Goal: Book appointment/travel/reservation

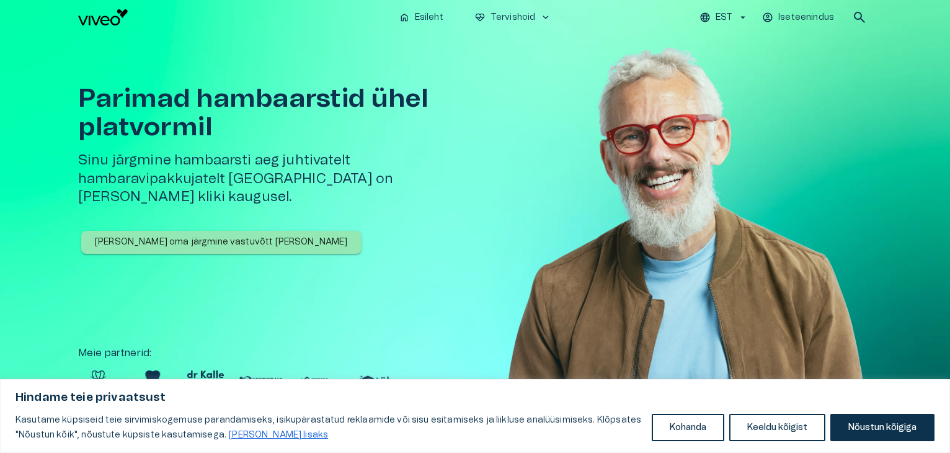
click at [225, 236] on p "[PERSON_NAME] oma järgmine vastuvõtt [PERSON_NAME]" at bounding box center [221, 242] width 253 height 13
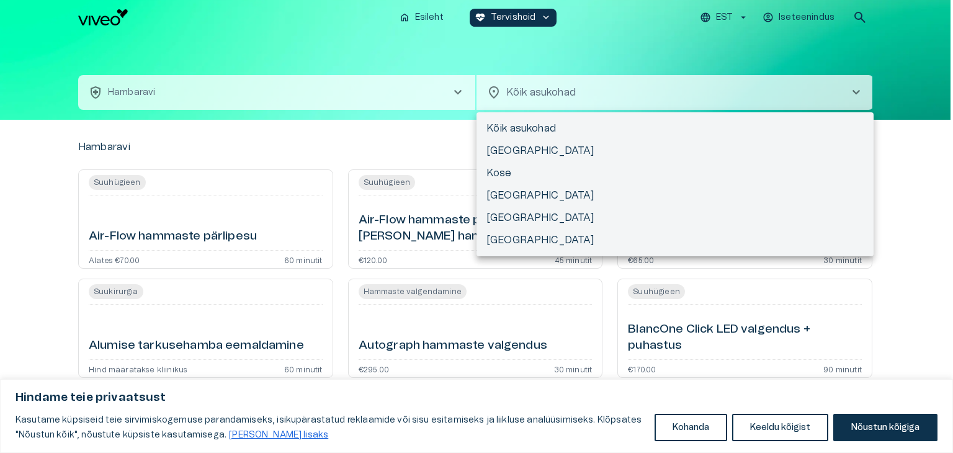
click at [563, 100] on body "Hindame teie privaatsust Kasutame küpsiseid teie sirvimiskogemuse parandamiseks…" at bounding box center [476, 226] width 953 height 453
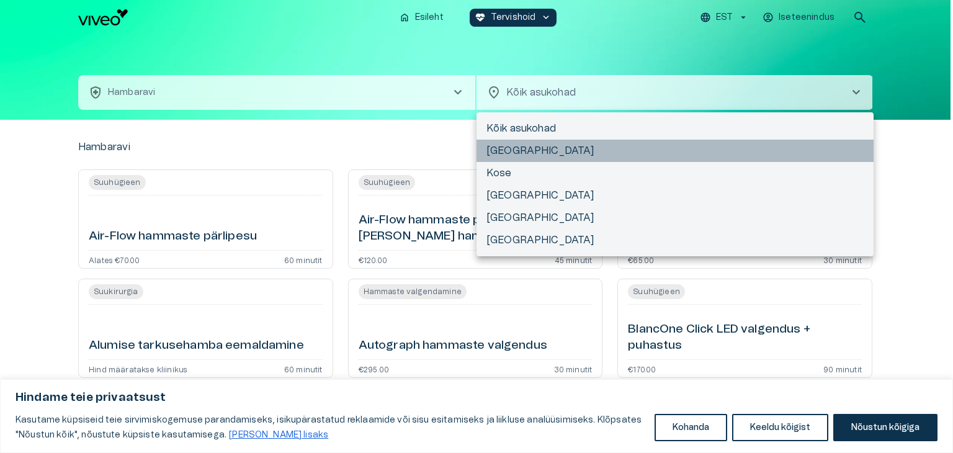
click at [517, 152] on li "[GEOGRAPHIC_DATA]" at bounding box center [674, 151] width 397 height 22
type input "**********"
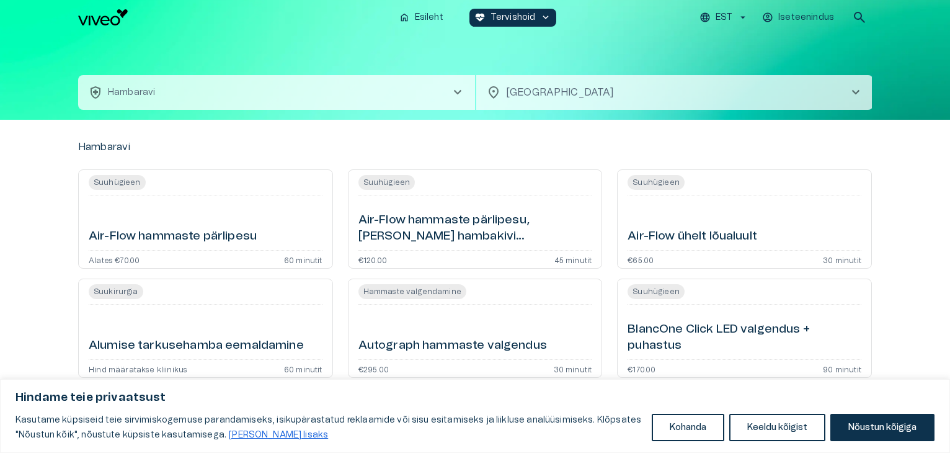
click at [457, 95] on span "chevron_right" at bounding box center [457, 92] width 15 height 15
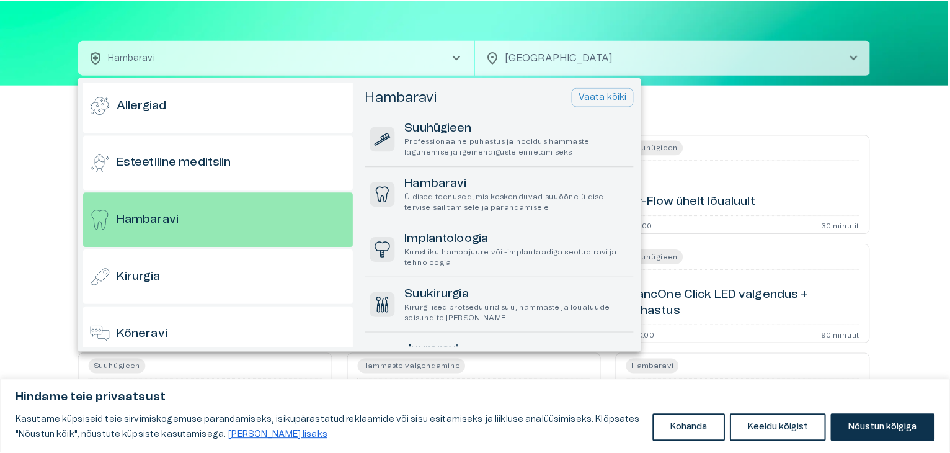
scroll to position [66, 0]
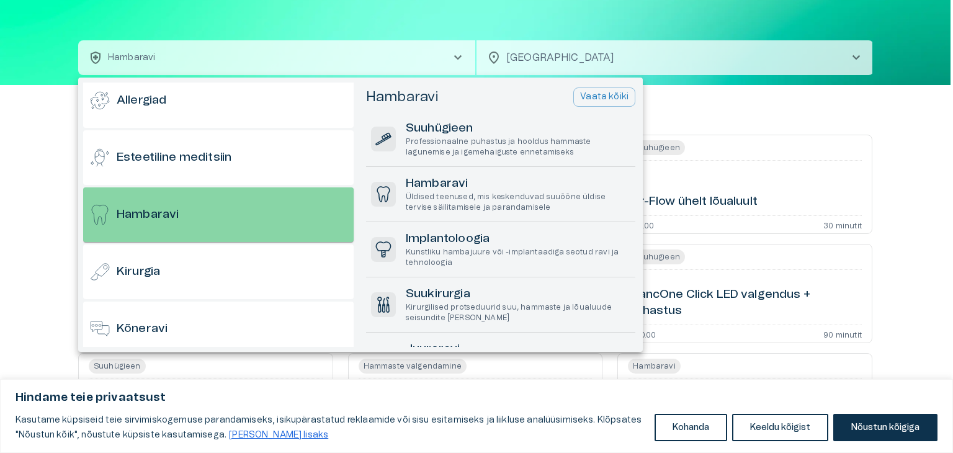
click at [239, 209] on div "Hambaravi" at bounding box center [218, 214] width 270 height 55
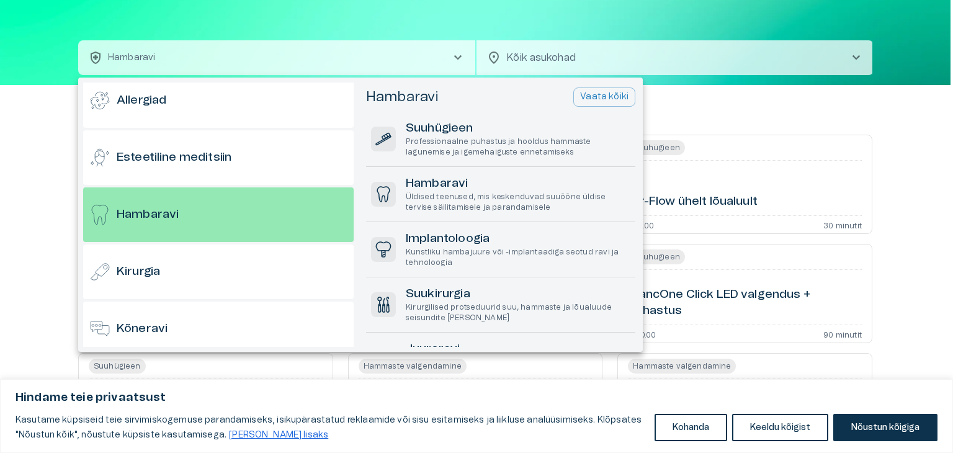
click at [685, 87] on div at bounding box center [476, 226] width 953 height 453
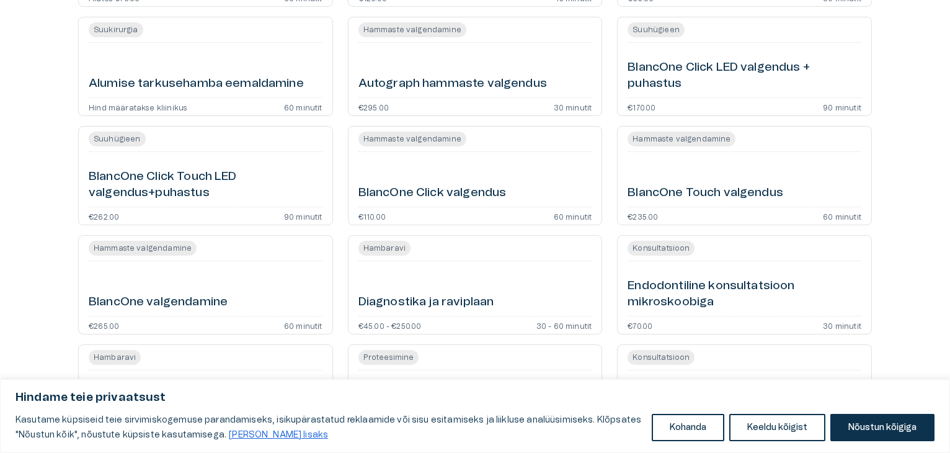
scroll to position [283, 0]
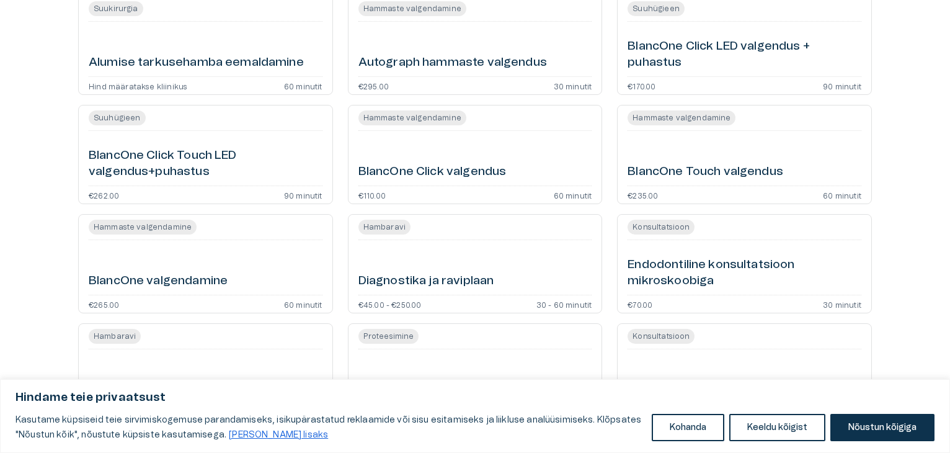
scroll to position [35, 0]
